Goal: Transaction & Acquisition: Subscribe to service/newsletter

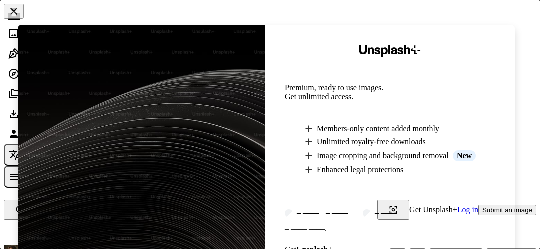
scroll to position [261, 0]
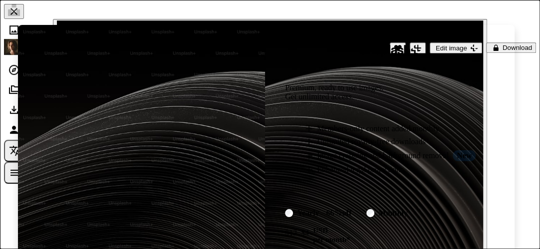
click at [510, 47] on div "Unsplash+ Premium, ready to use images. Get unlimited access. A plus sign Membe…" at bounding box center [389, 167] width 249 height 285
click at [510, 46] on div "Unsplash+ Premium, ready to use images. Get unlimited access. A plus sign Membe…" at bounding box center [389, 167] width 249 height 285
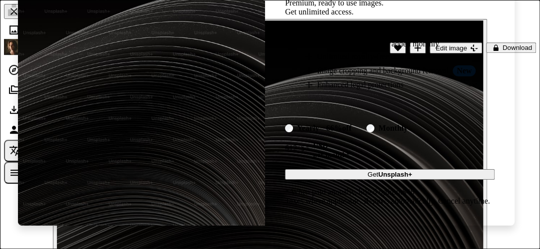
scroll to position [87, 0]
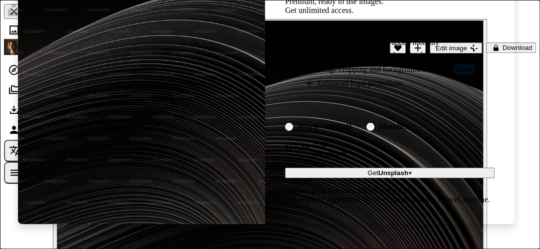
click at [396, 171] on strong "Unsplash+" at bounding box center [395, 172] width 34 height 7
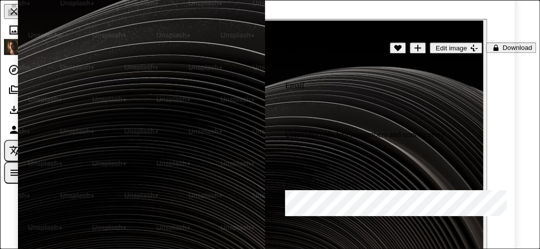
scroll to position [124, 0]
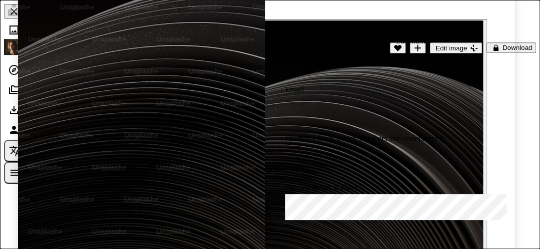
click at [512, 46] on div "Unsplash+ Join Unsplash Already have an account? Login First name Last name Ema…" at bounding box center [389, 114] width 249 height 427
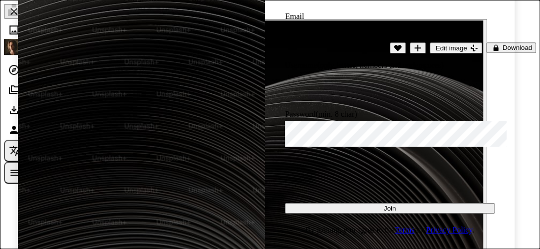
scroll to position [199, 0]
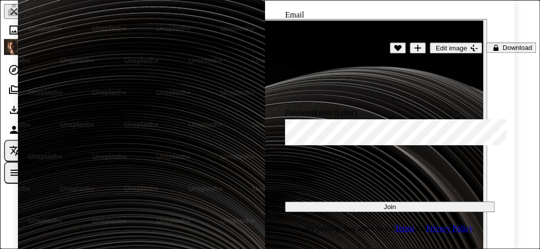
type input "**********"
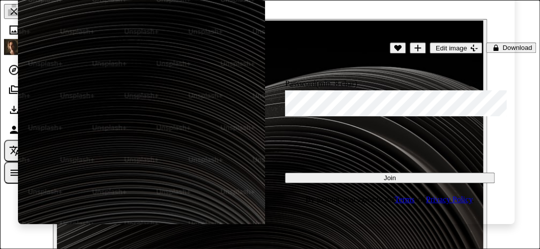
scroll to position [229, 0]
click at [397, 174] on button "Join" at bounding box center [390, 178] width 210 height 10
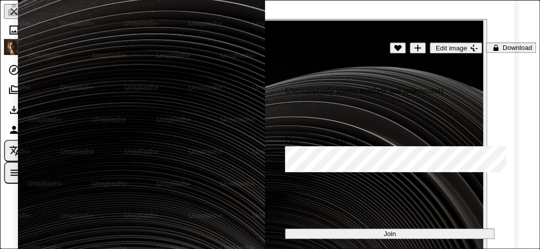
click at [512, 47] on div "Unsplash+ Join Unsplash Already have an account? Login First name Last name Ema…" at bounding box center [389, 66] width 249 height 427
click at [515, 45] on div "An X shape Unsplash+ Join Unsplash Already have an account? Login First name La…" at bounding box center [270, 124] width 540 height 249
